Goal: Task Accomplishment & Management: Manage account settings

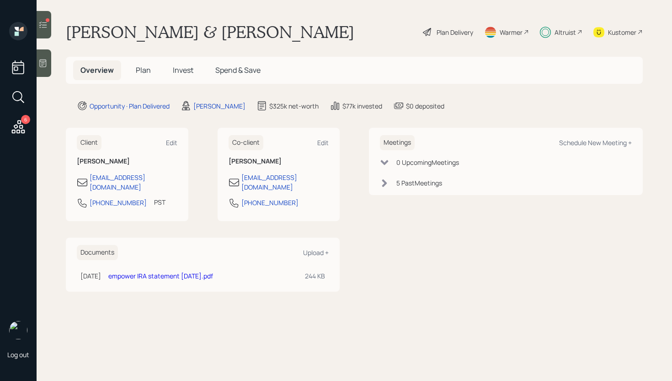
click at [183, 66] on span "Invest" at bounding box center [183, 70] width 21 height 10
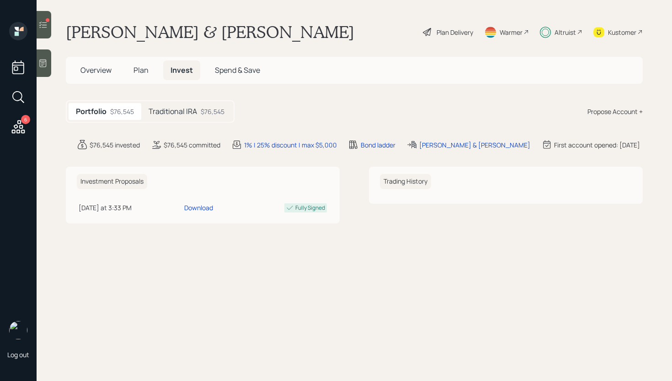
click at [185, 108] on h5 "Traditional IRA" at bounding box center [173, 111] width 48 height 9
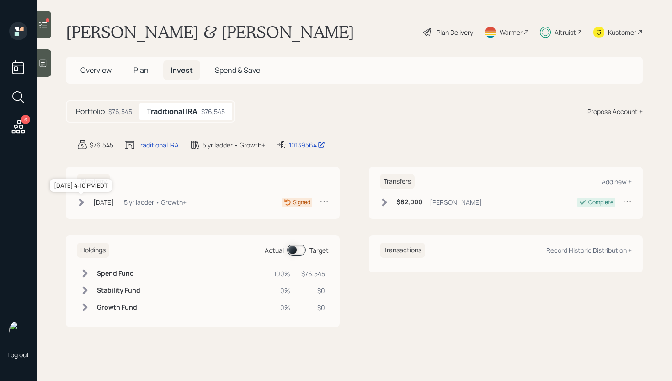
click at [114, 199] on div "[DATE]" at bounding box center [103, 202] width 21 height 10
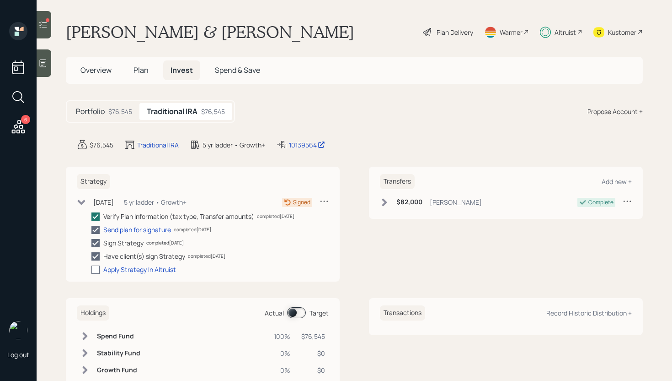
click at [96, 270] on div at bounding box center [95, 269] width 8 height 8
click at [91, 269] on input "checkbox" at bounding box center [91, 269] width 0 height 0
checkbox input "true"
click at [21, 131] on icon at bounding box center [18, 126] width 16 height 16
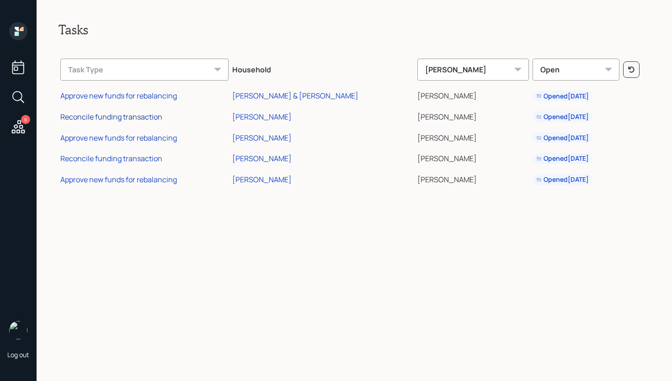
click at [139, 117] on div "Reconcile funding transaction" at bounding box center [111, 117] width 102 height 10
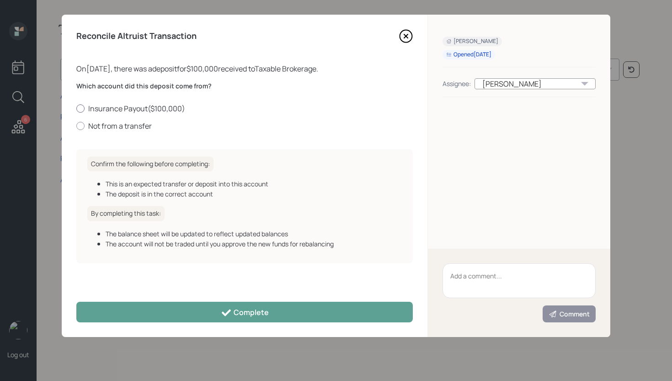
click at [146, 110] on label "Insurance Payout ( $100,000 )" at bounding box center [244, 108] width 337 height 10
click at [76, 108] on input "Insurance Payout ( $100,000 )" at bounding box center [76, 108] width 0 height 0
radio input "true"
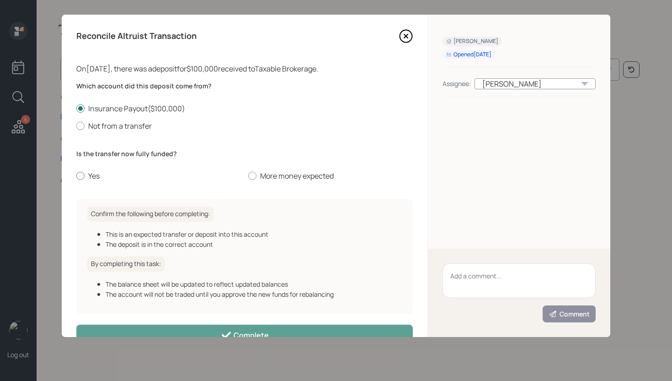
click at [91, 173] on label "Yes" at bounding box center [158, 176] width 165 height 10
click at [76, 176] on input "Yes" at bounding box center [76, 176] width 0 height 0
radio input "true"
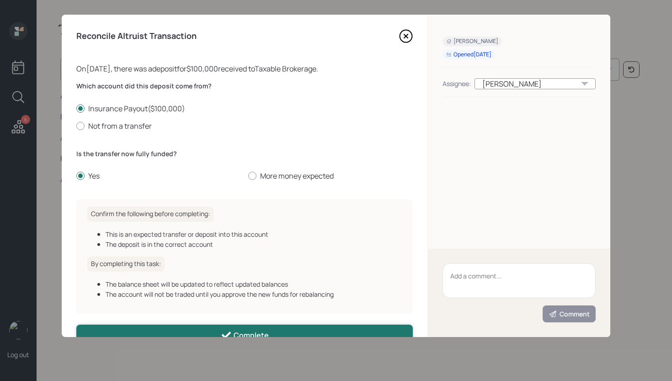
click at [236, 326] on button "Complete" at bounding box center [244, 334] width 337 height 21
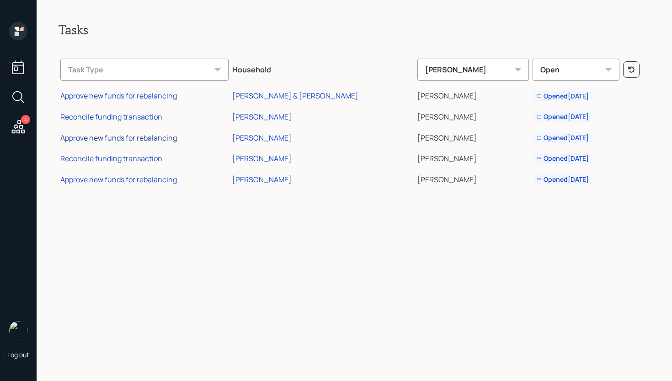
click at [134, 138] on div "Approve new funds for rebalancing" at bounding box center [118, 138] width 117 height 10
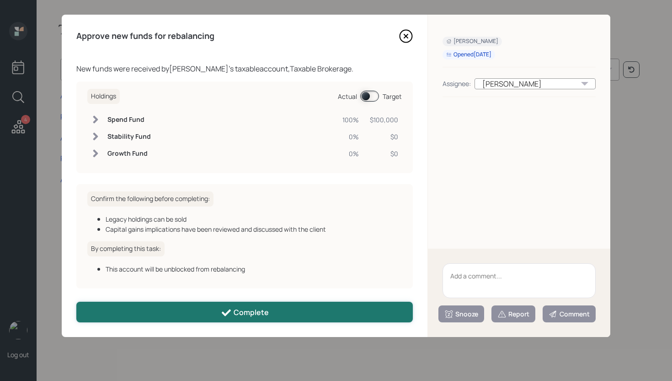
click at [226, 306] on button "Complete" at bounding box center [244, 311] width 337 height 21
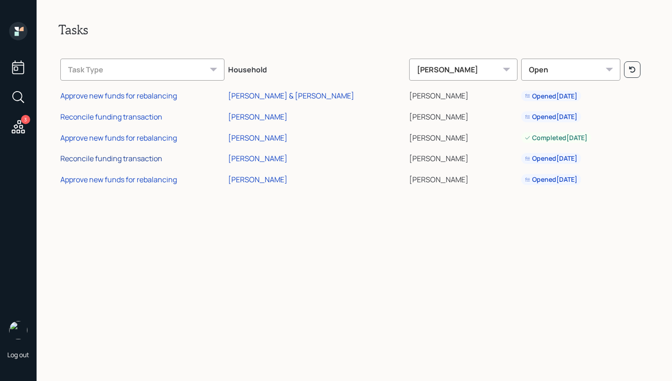
click at [134, 161] on div "Reconcile funding transaction" at bounding box center [111, 158] width 102 height 10
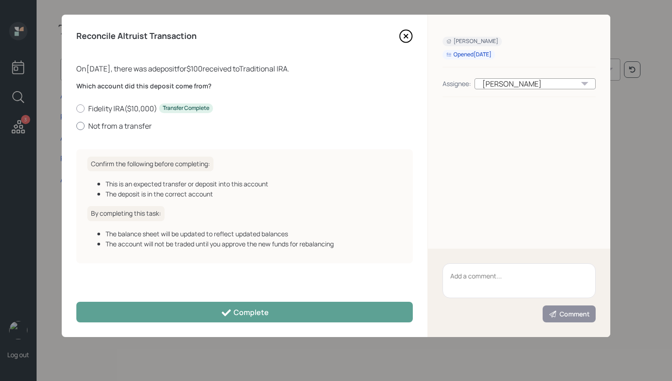
click at [129, 124] on label "Not from a transfer" at bounding box center [244, 126] width 337 height 10
click at [76, 125] on input "Not from a transfer" at bounding box center [76, 125] width 0 height 0
radio input "true"
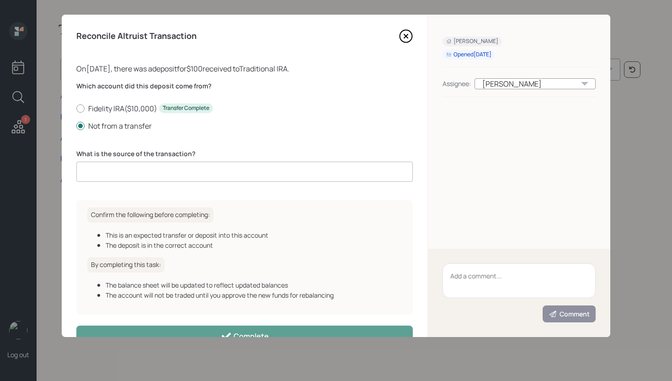
click at [128, 172] on input at bounding box center [244, 171] width 337 height 20
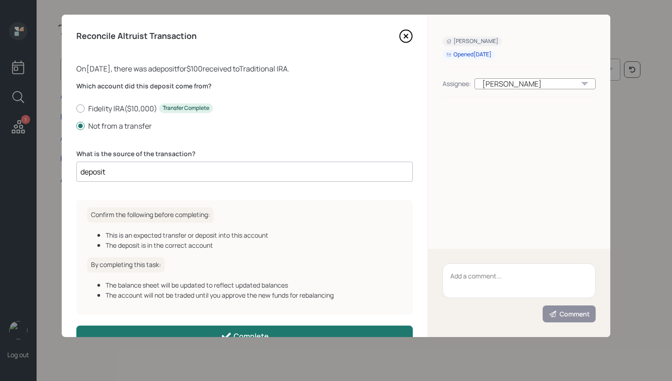
type input "deposit"
click at [242, 330] on div "Complete" at bounding box center [245, 335] width 48 height 11
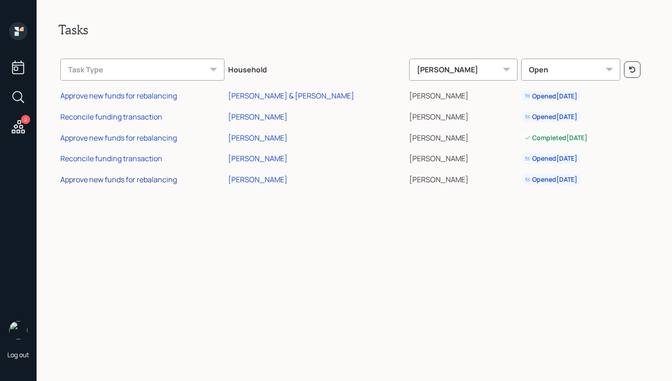
click at [133, 178] on div "Approve new funds for rebalancing" at bounding box center [118, 179] width 117 height 10
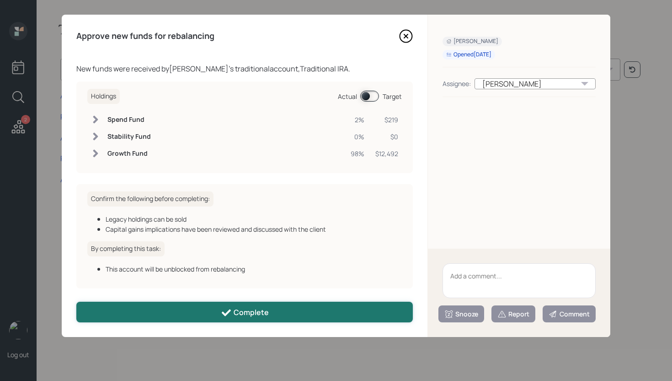
click at [261, 309] on div "Complete" at bounding box center [245, 312] width 48 height 11
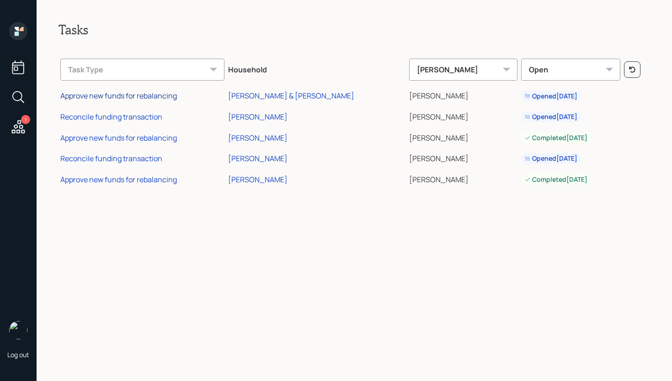
click at [111, 92] on div "Approve new funds for rebalancing" at bounding box center [118, 96] width 117 height 10
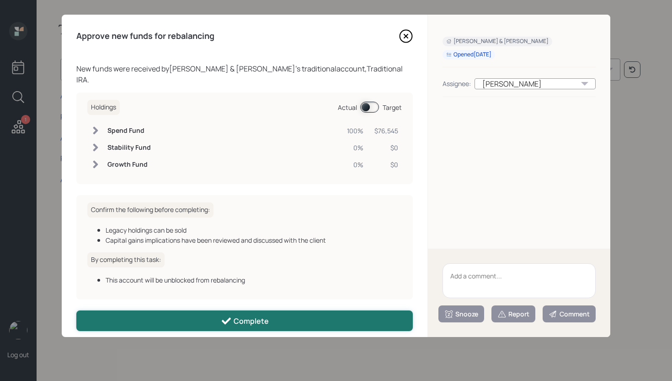
click at [249, 310] on button "Complete" at bounding box center [244, 320] width 337 height 21
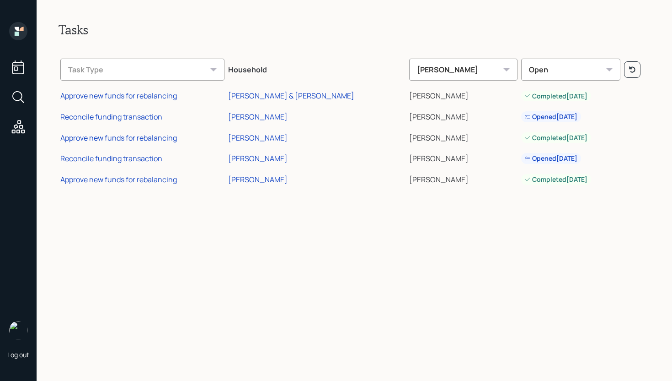
click at [20, 23] on icon at bounding box center [18, 31] width 18 height 18
